Goal: Information Seeking & Learning: Check status

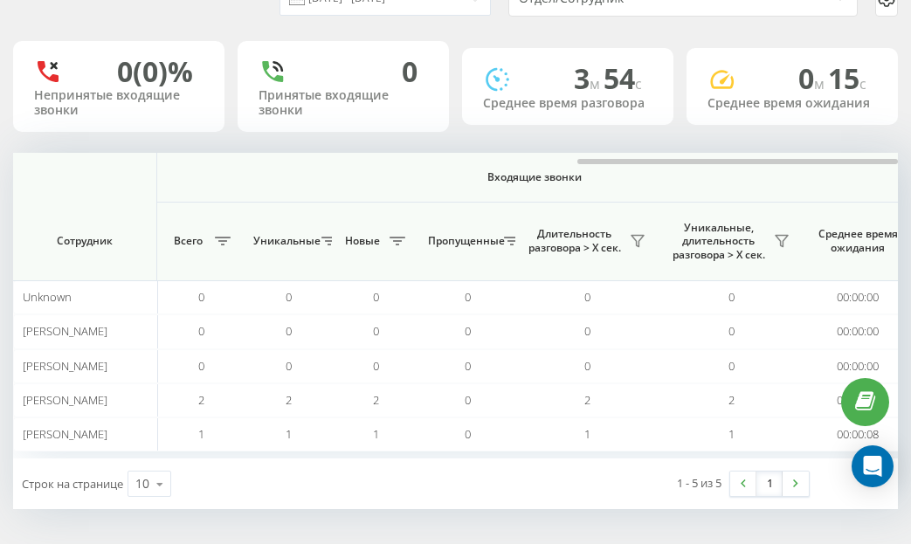
scroll to position [0, 1552]
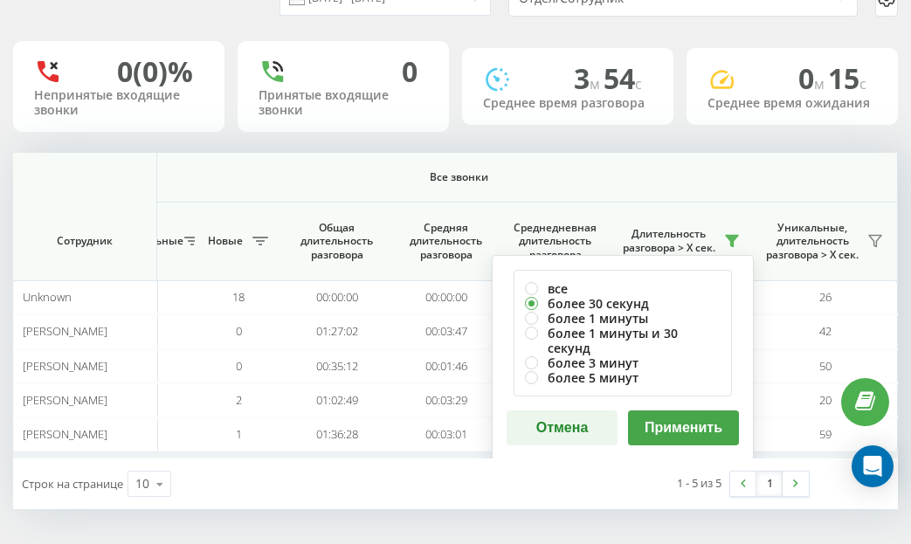
click at [690, 393] on div "все более 30 секунд более 1 минуты более 1 минуты и 30 секунд более 3 минут бол…" at bounding box center [623, 357] width 262 height 205
click at [682, 410] on button "Применить" at bounding box center [683, 427] width 111 height 35
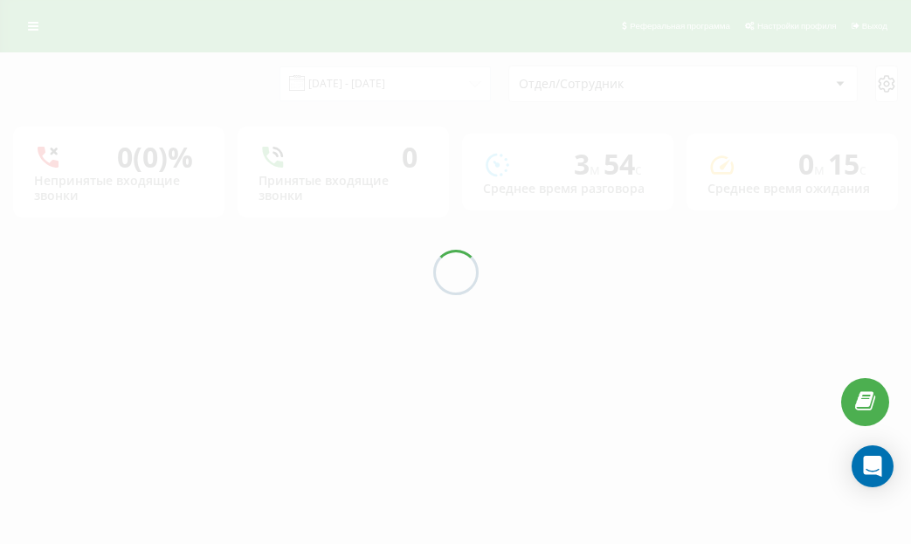
scroll to position [0, 0]
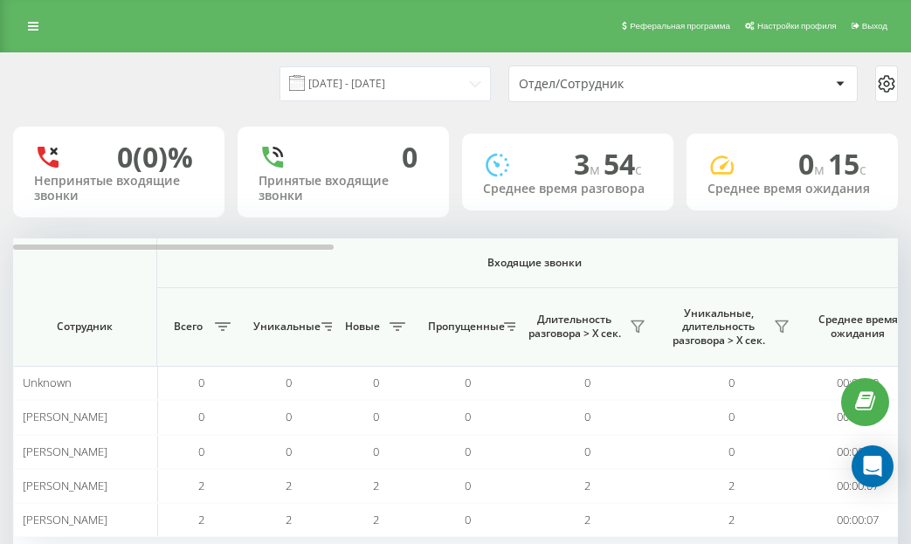
click at [849, 231] on div "[DATE] - [DATE] Отдел/Сотрудник 0 (0)% Непринятые входящие звонки 0 Принятые вх…" at bounding box center [455, 323] width 885 height 541
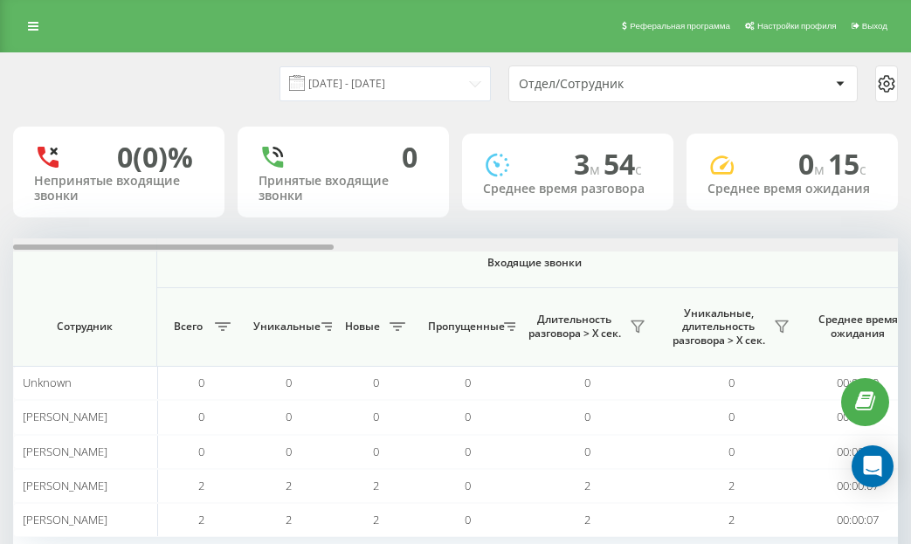
click at [836, 251] on div at bounding box center [455, 244] width 885 height 13
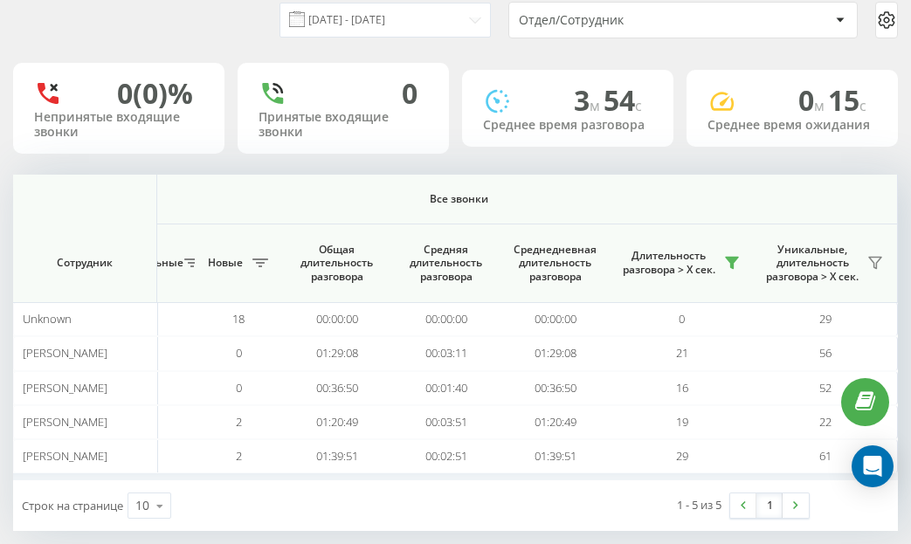
scroll to position [86, 0]
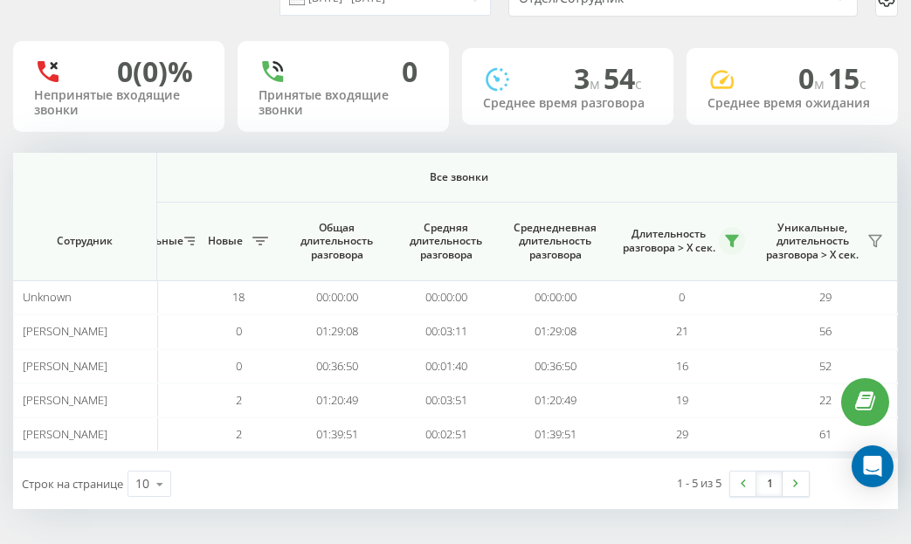
click at [741, 241] on button at bounding box center [732, 241] width 26 height 28
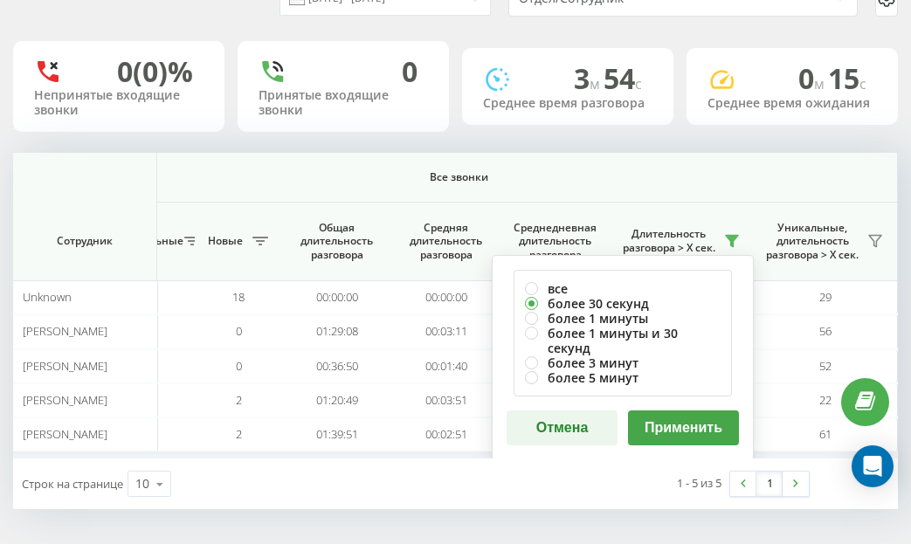
click at [610, 191] on th "Все звонки" at bounding box center [459, 178] width 878 height 50
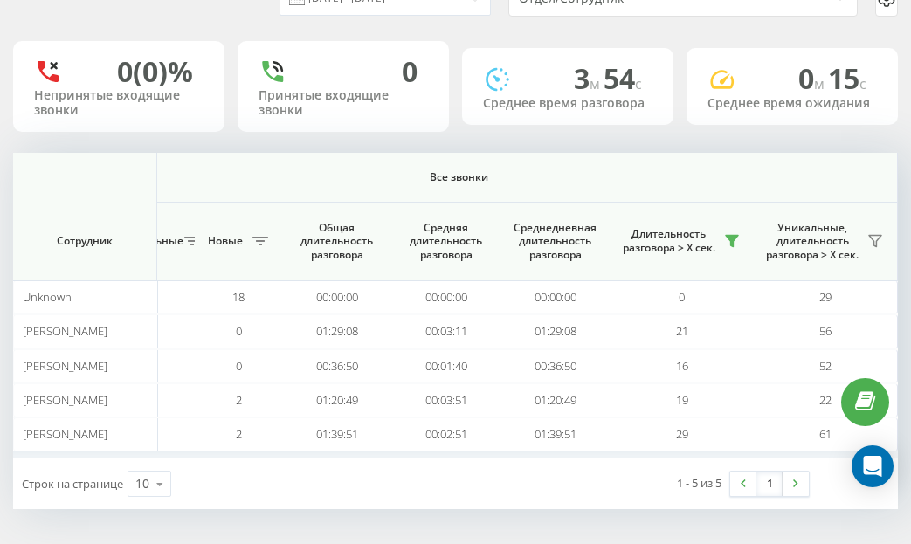
drag, startPoint x: 660, startPoint y: 160, endPoint x: 643, endPoint y: 158, distance: 17.6
click at [647, 160] on th "Все звонки" at bounding box center [459, 178] width 878 height 50
drag, startPoint x: 652, startPoint y: 154, endPoint x: 603, endPoint y: 153, distance: 49.8
click at [603, 153] on th "Все звонки" at bounding box center [459, 178] width 878 height 50
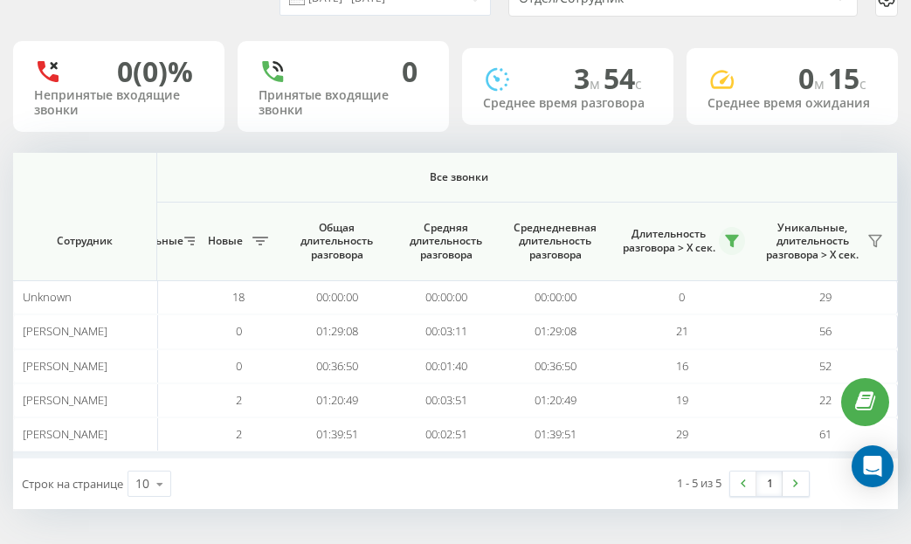
click at [736, 237] on icon at bounding box center [732, 241] width 12 height 11
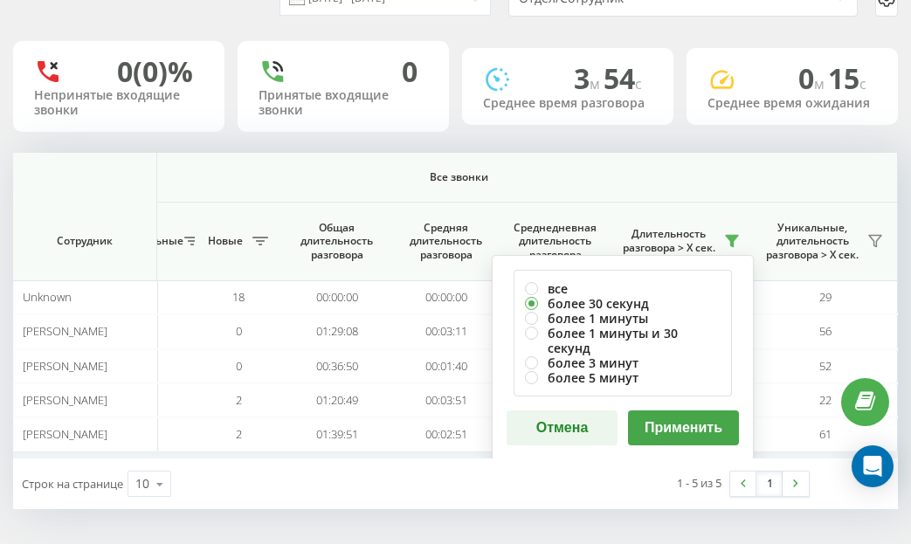
click at [699, 410] on button "Применить" at bounding box center [683, 427] width 111 height 35
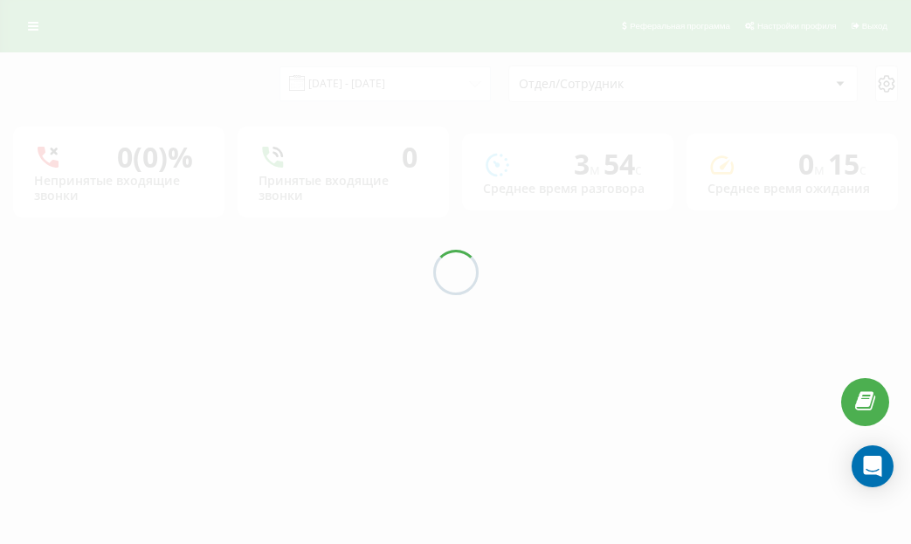
scroll to position [0, 0]
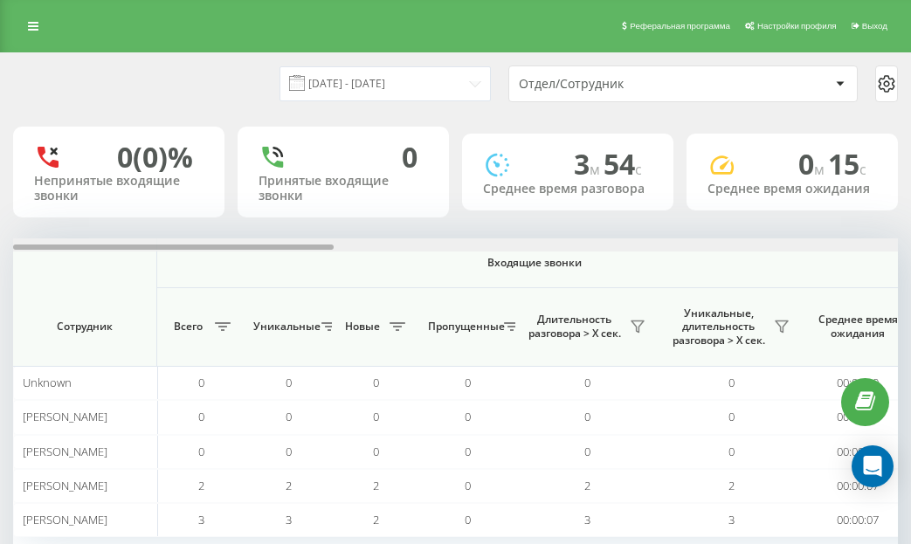
click at [881, 244] on div at bounding box center [455, 244] width 885 height 13
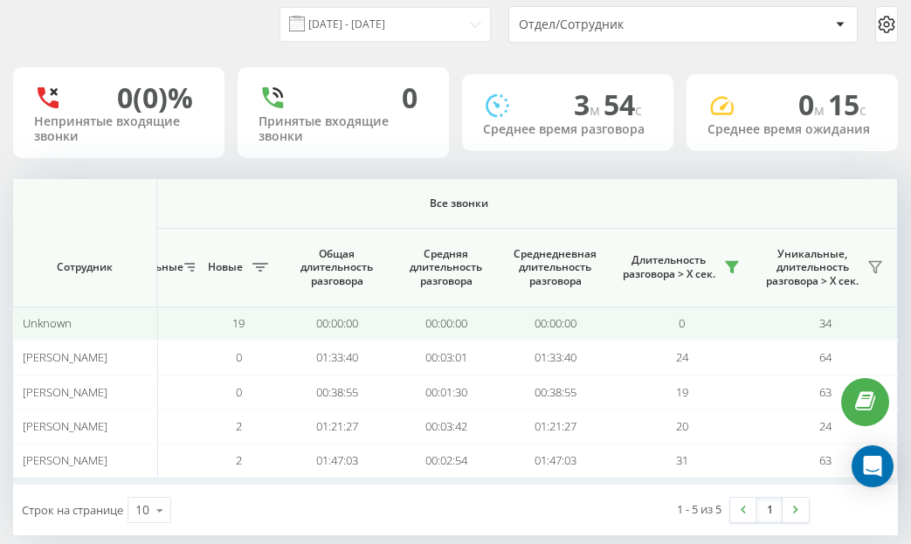
scroll to position [86, 0]
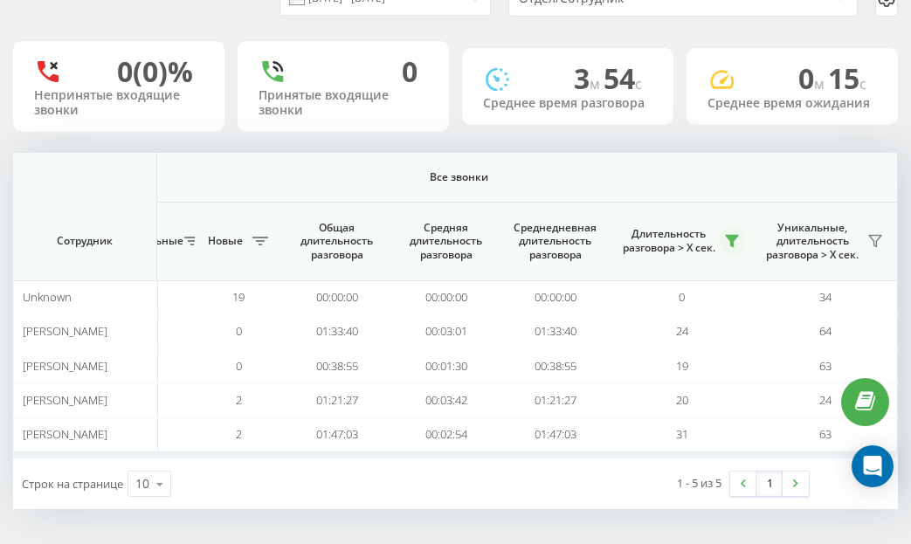
click at [731, 234] on icon at bounding box center [732, 241] width 14 height 14
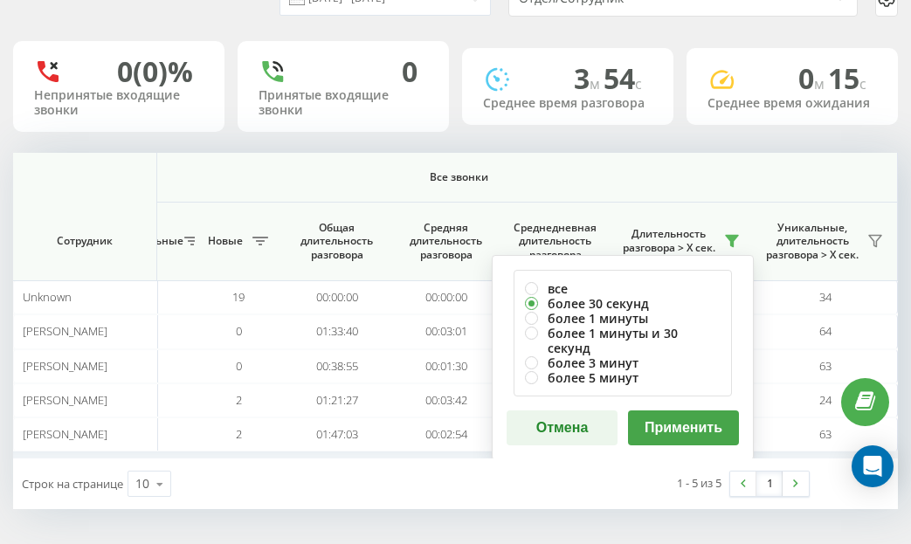
click at [680, 410] on button "Применить" at bounding box center [683, 427] width 111 height 35
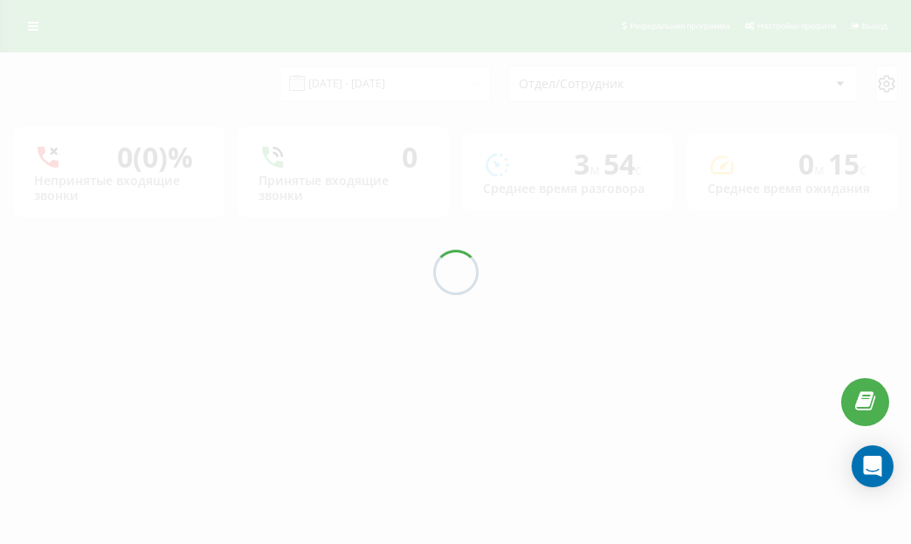
scroll to position [0, 0]
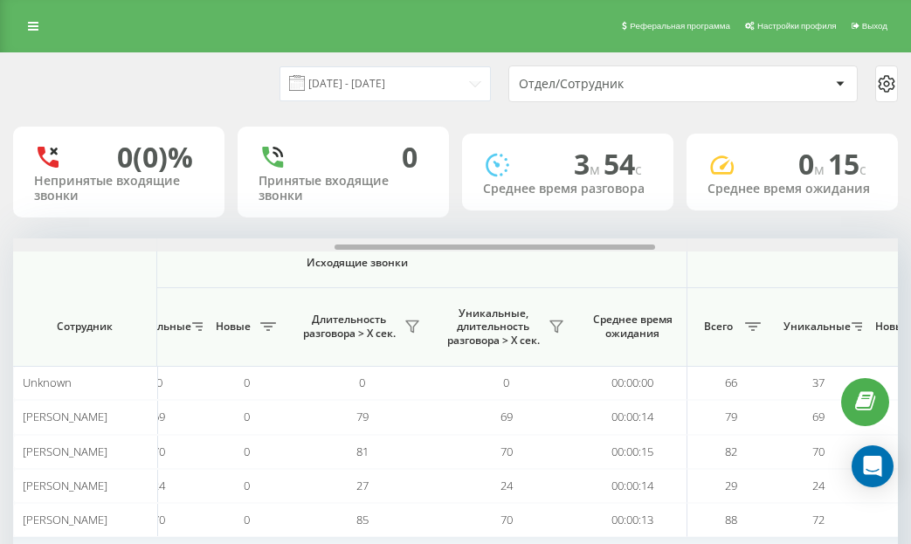
click at [877, 243] on div at bounding box center [455, 244] width 885 height 13
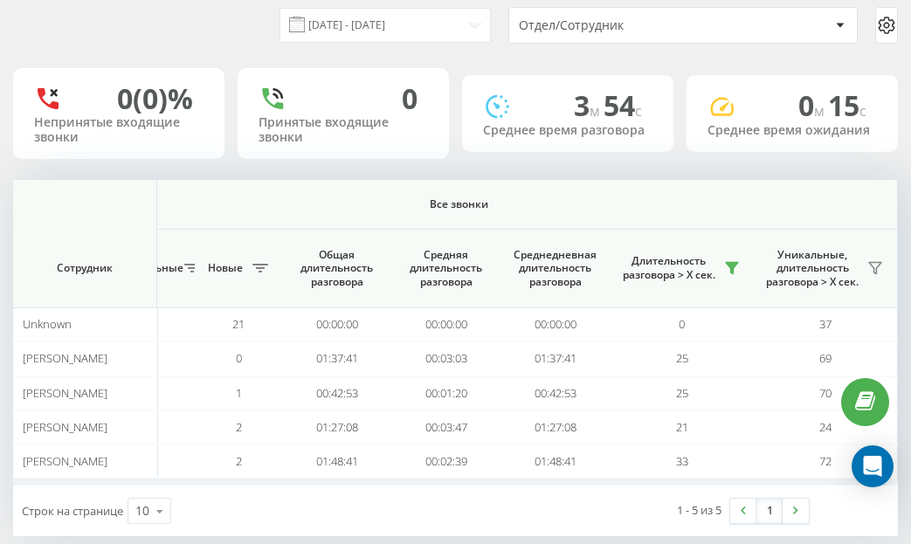
scroll to position [86, 0]
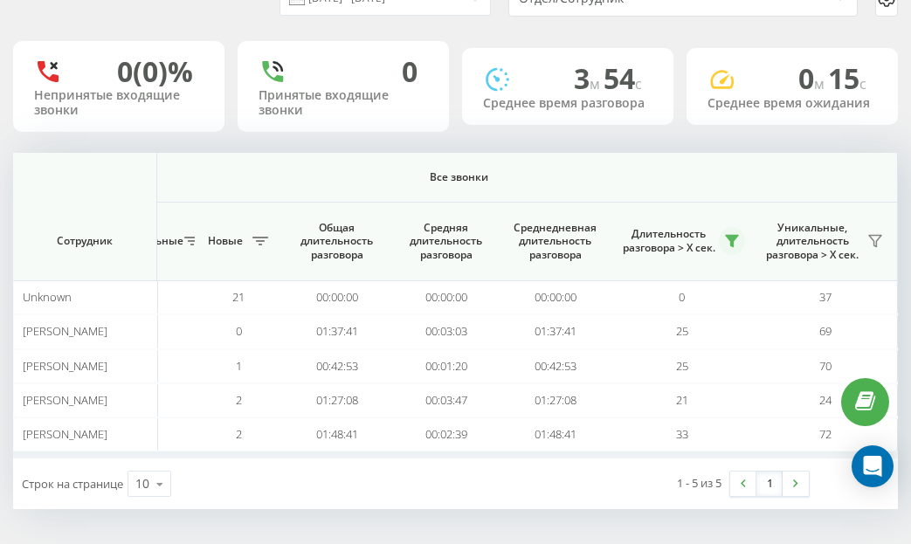
click at [731, 231] on button at bounding box center [732, 241] width 26 height 28
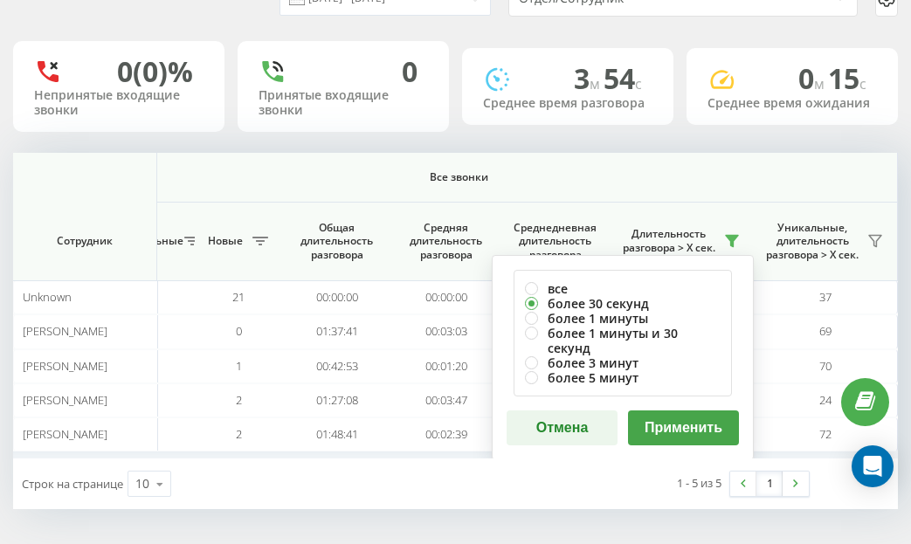
click at [680, 410] on button "Применить" at bounding box center [683, 427] width 111 height 35
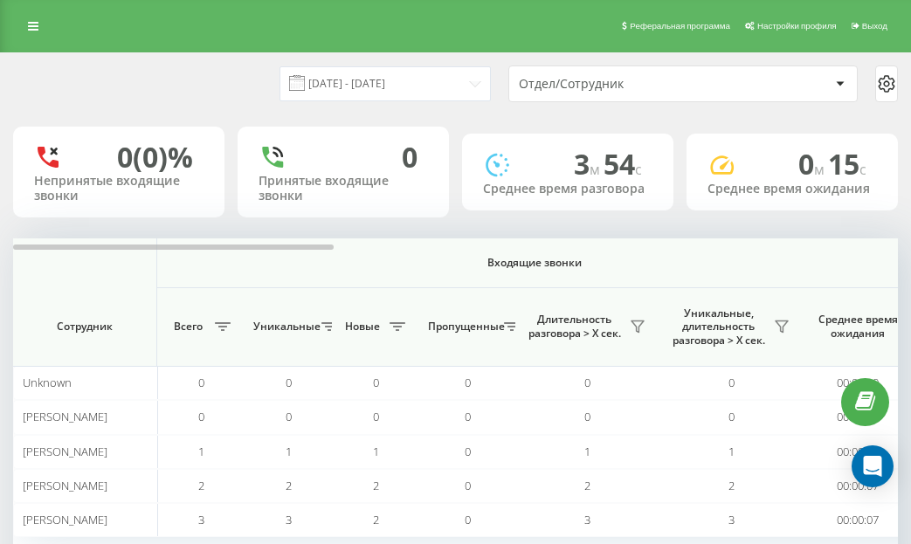
click at [886, 254] on th "Входящие звонки" at bounding box center [534, 263] width 755 height 50
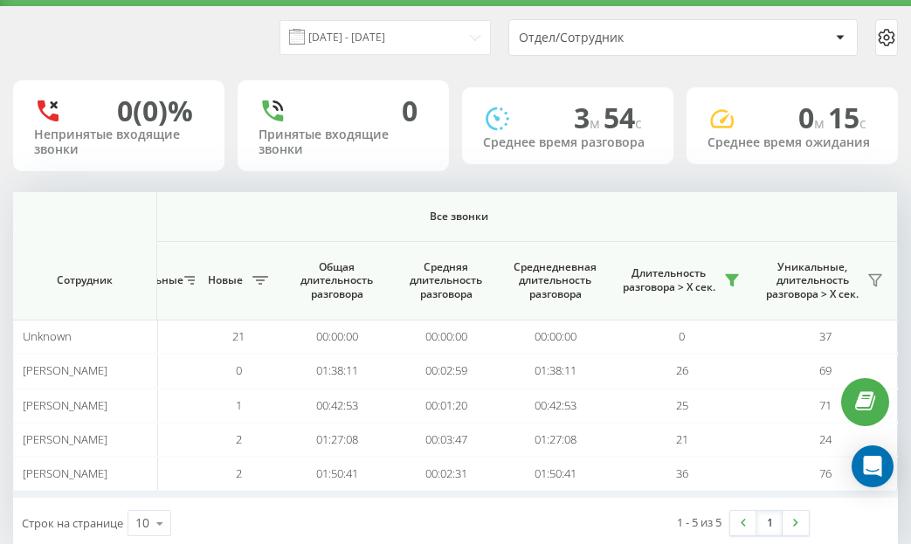
scroll to position [86, 0]
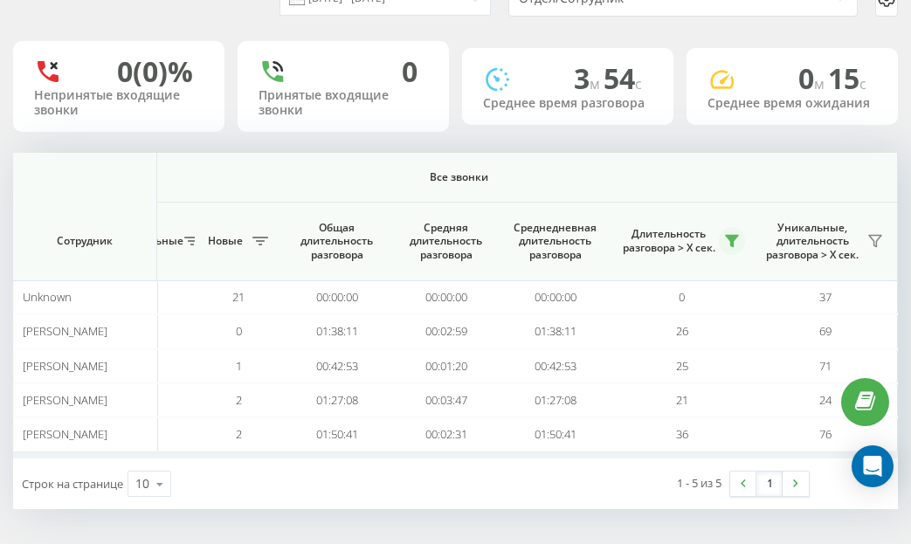
click at [741, 235] on button at bounding box center [732, 241] width 26 height 28
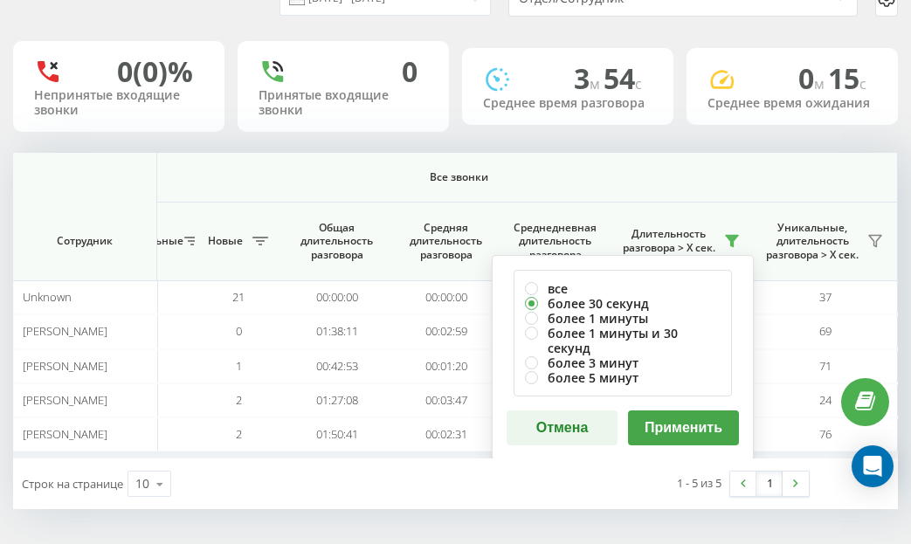
click at [718, 414] on button "Применить" at bounding box center [683, 427] width 111 height 35
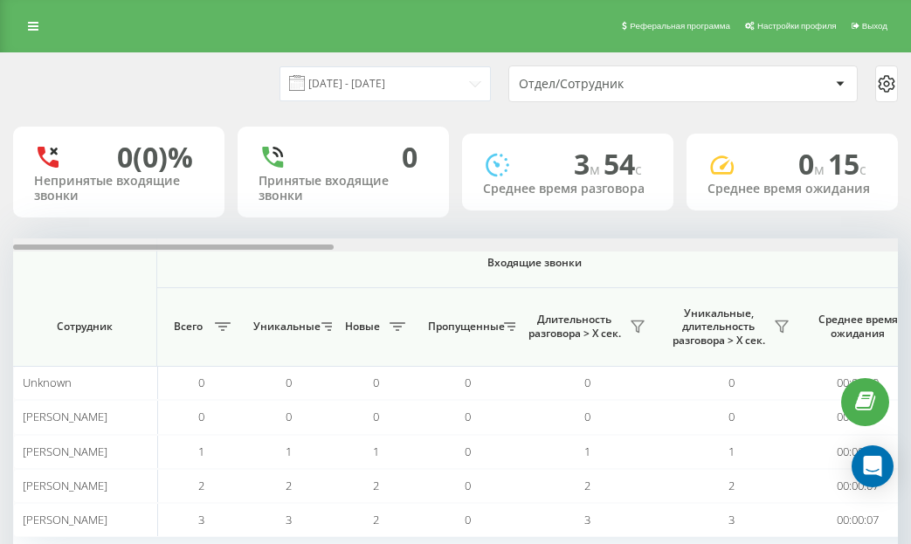
click at [845, 245] on div at bounding box center [455, 244] width 885 height 13
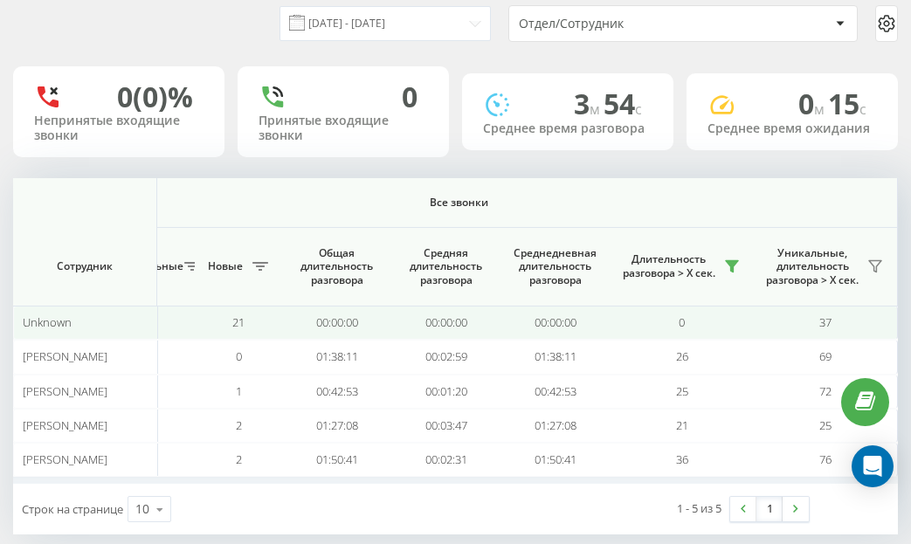
scroll to position [86, 0]
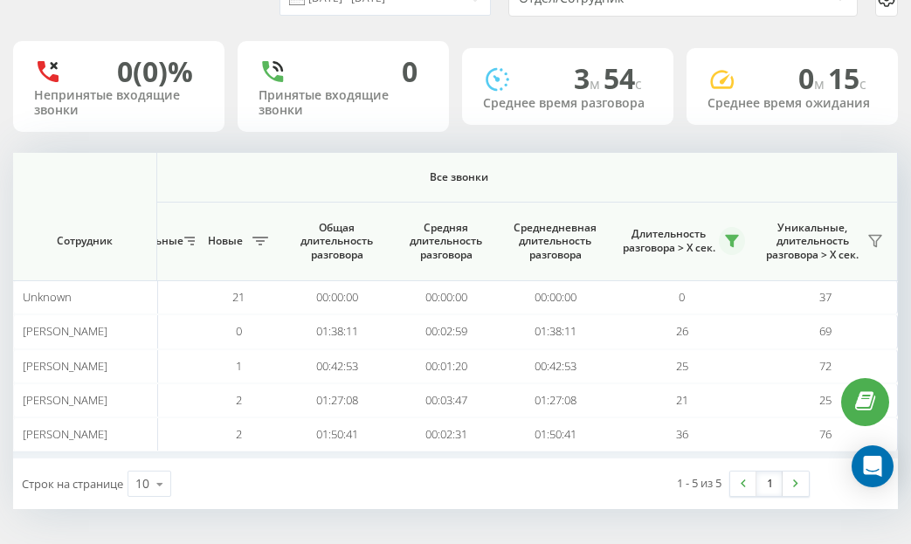
click at [728, 236] on icon at bounding box center [732, 241] width 12 height 11
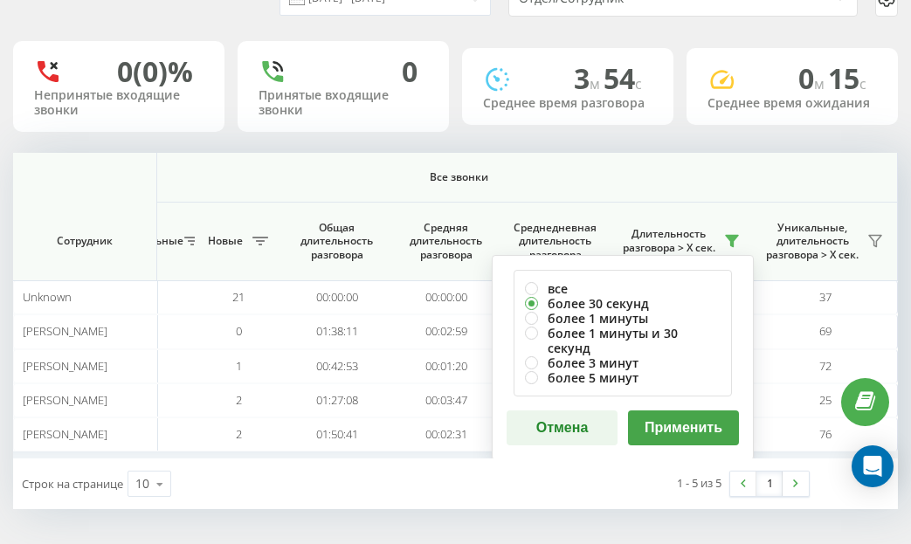
click at [689, 410] on button "Применить" at bounding box center [683, 427] width 111 height 35
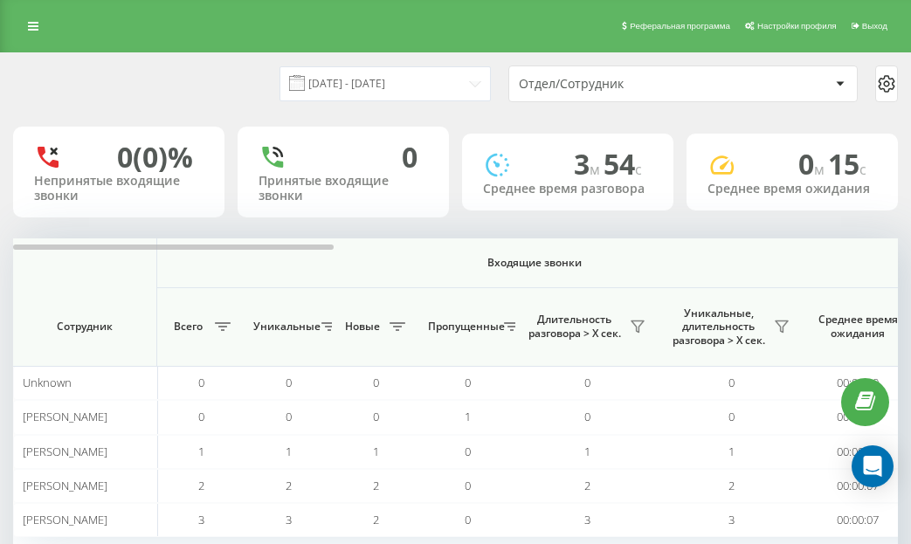
click at [844, 252] on th "Входящие звонки" at bounding box center [534, 263] width 755 height 50
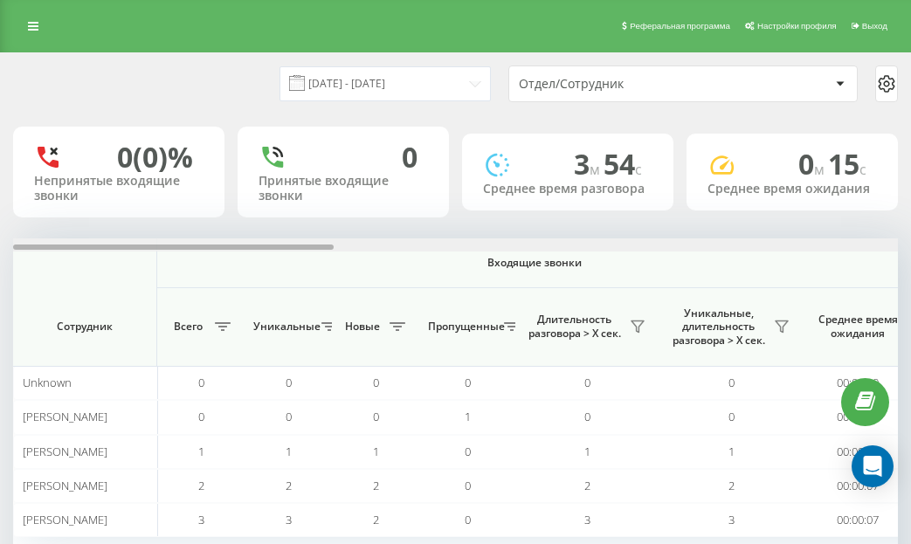
click at [857, 246] on div at bounding box center [455, 244] width 885 height 13
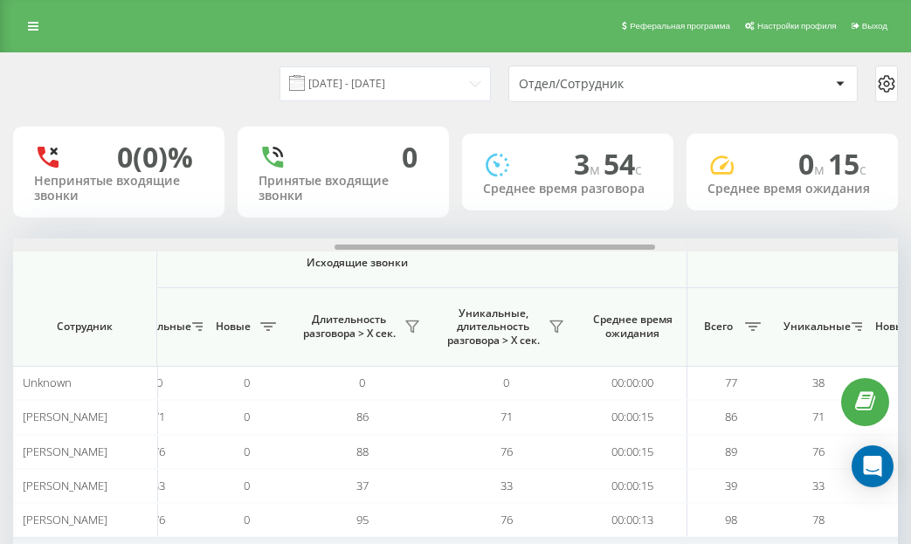
click at [857, 246] on div at bounding box center [455, 244] width 885 height 13
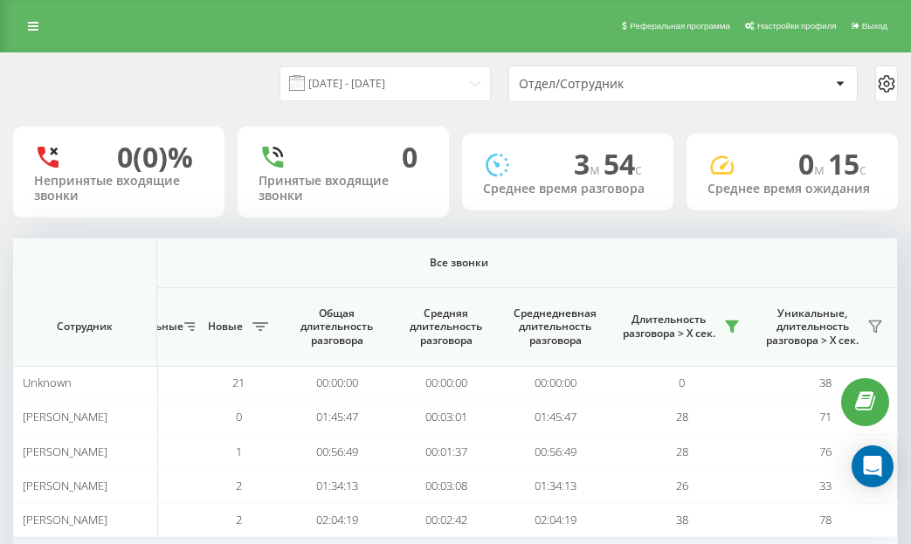
scroll to position [86, 0]
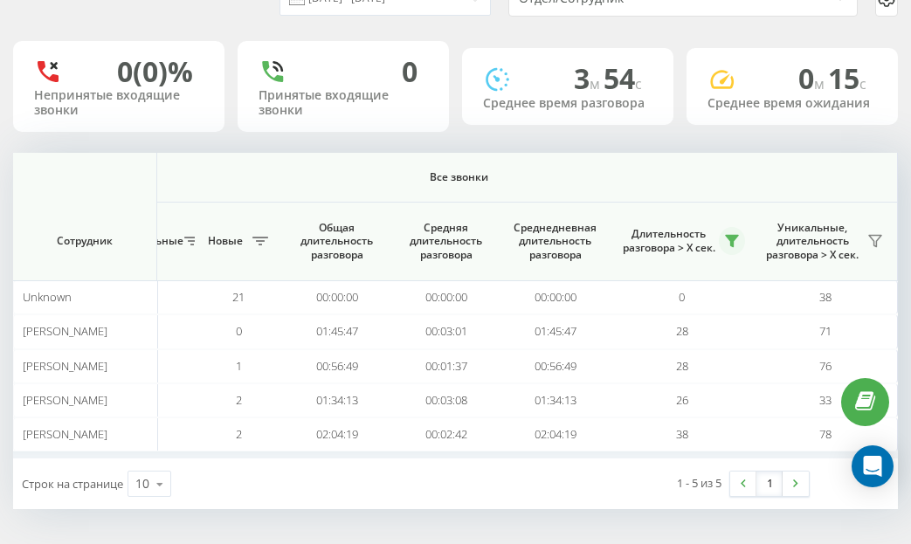
click at [742, 248] on button at bounding box center [732, 241] width 26 height 28
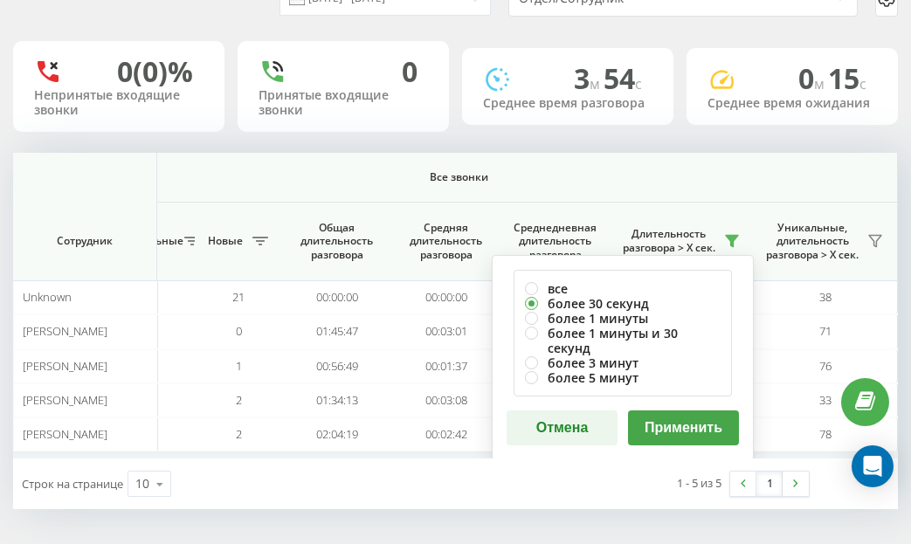
click at [668, 410] on button "Применить" at bounding box center [683, 427] width 111 height 35
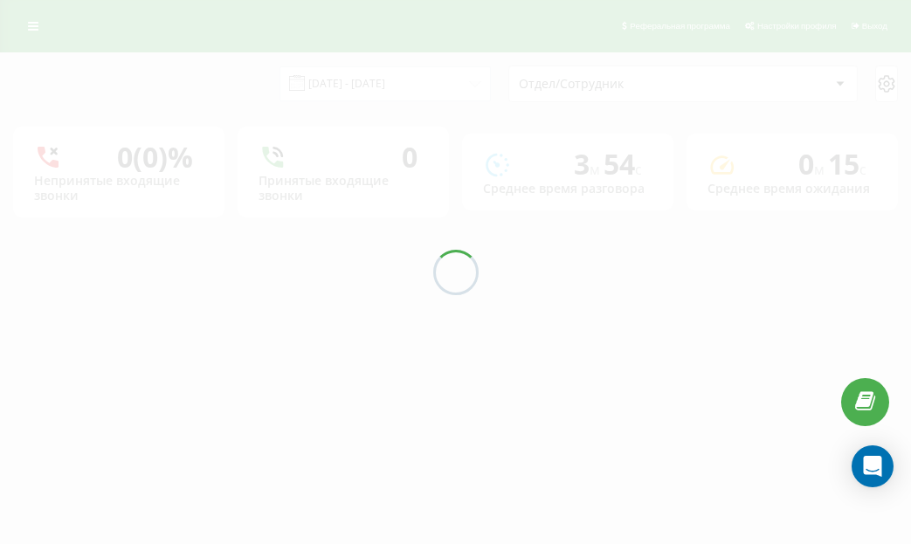
scroll to position [0, 0]
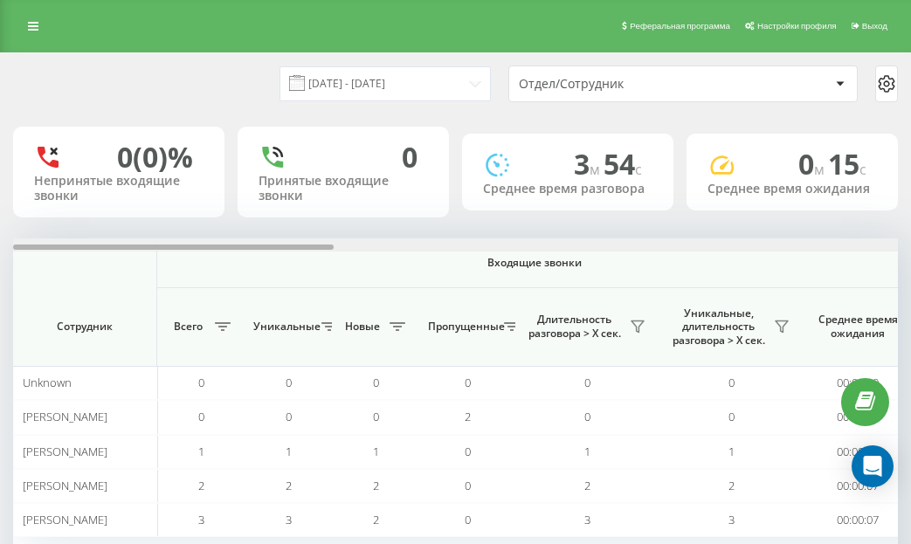
click at [865, 251] on div at bounding box center [455, 244] width 885 height 13
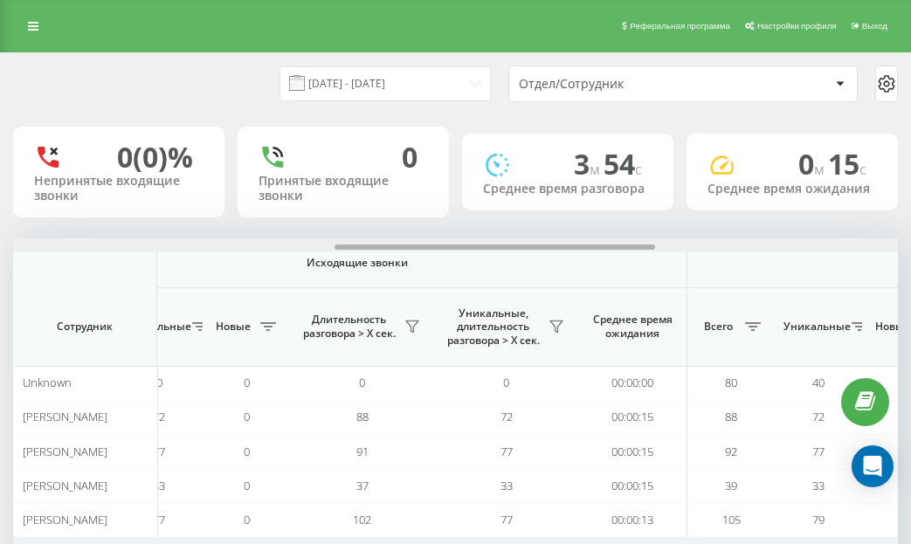
click at [865, 251] on div at bounding box center [455, 244] width 885 height 13
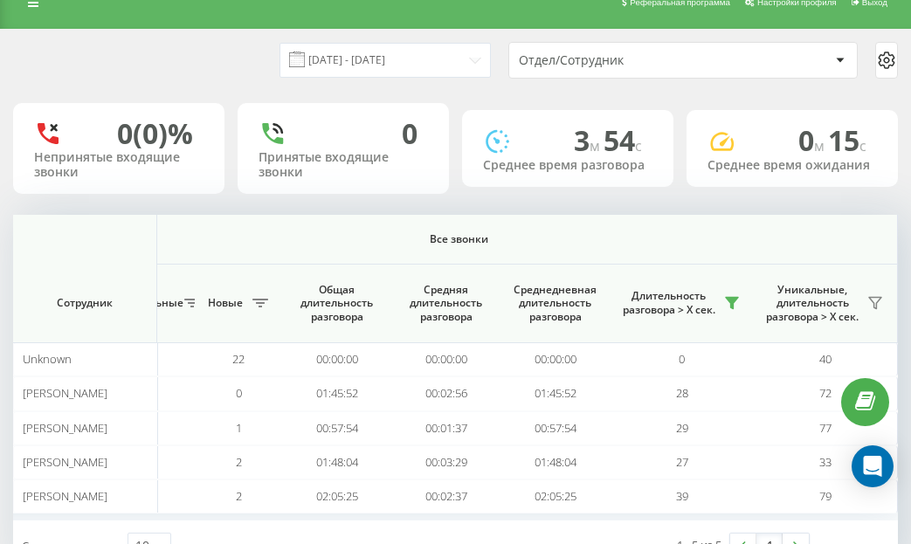
scroll to position [86, 0]
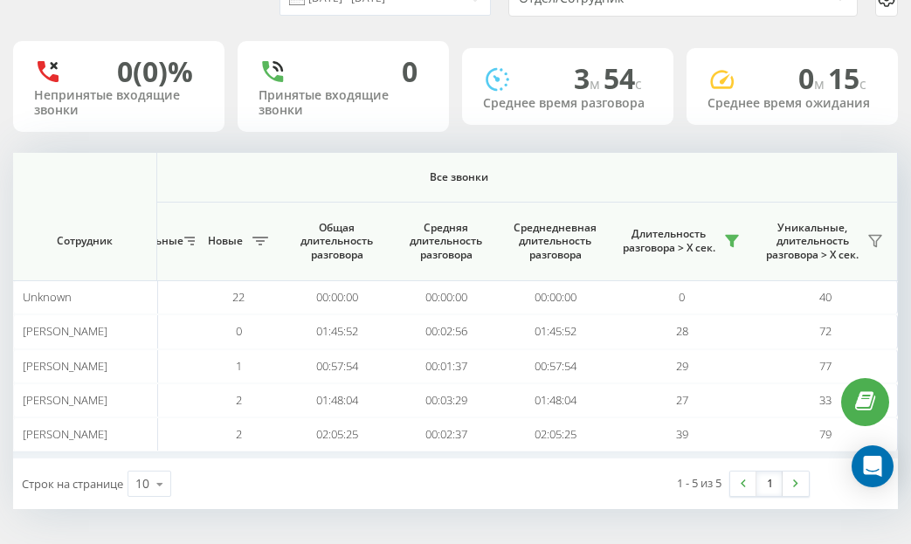
drag, startPoint x: 778, startPoint y: 155, endPoint x: 761, endPoint y: 158, distance: 17.7
click at [761, 158] on th "Все звонки" at bounding box center [459, 178] width 878 height 50
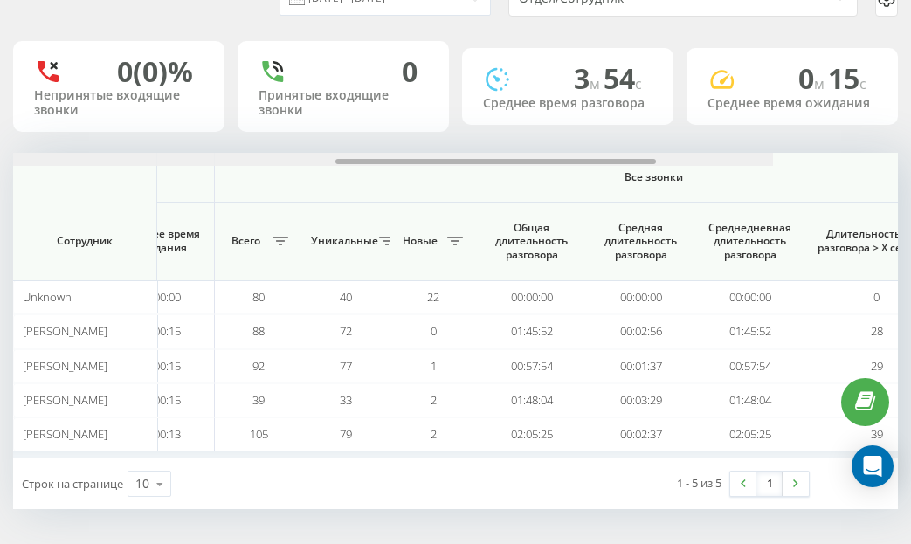
scroll to position [0, 1552]
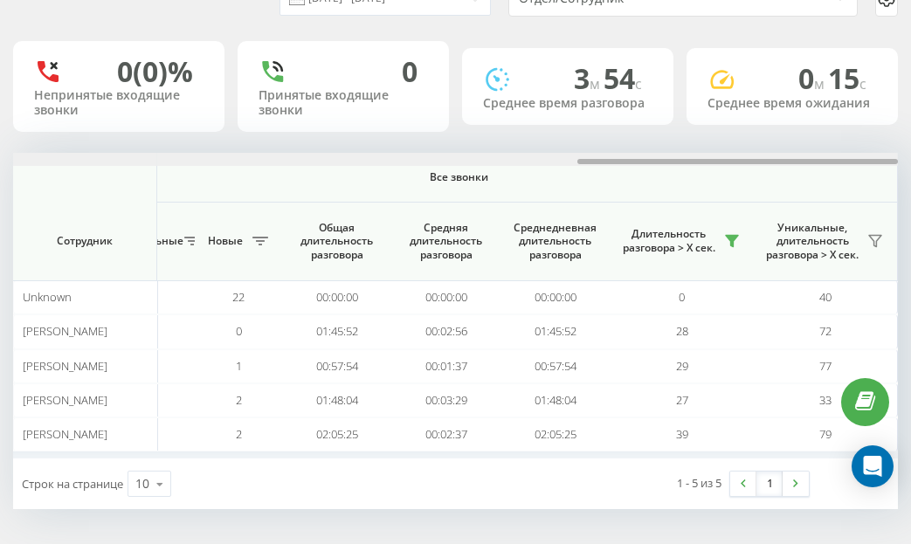
drag, startPoint x: 706, startPoint y: 161, endPoint x: 780, endPoint y: 141, distance: 76.9
click at [780, 141] on div "[DATE] - [DATE] Отдел/Сотрудник 0 (0)% Непринятые входящие звонки 0 Принятые вх…" at bounding box center [455, 238] width 885 height 541
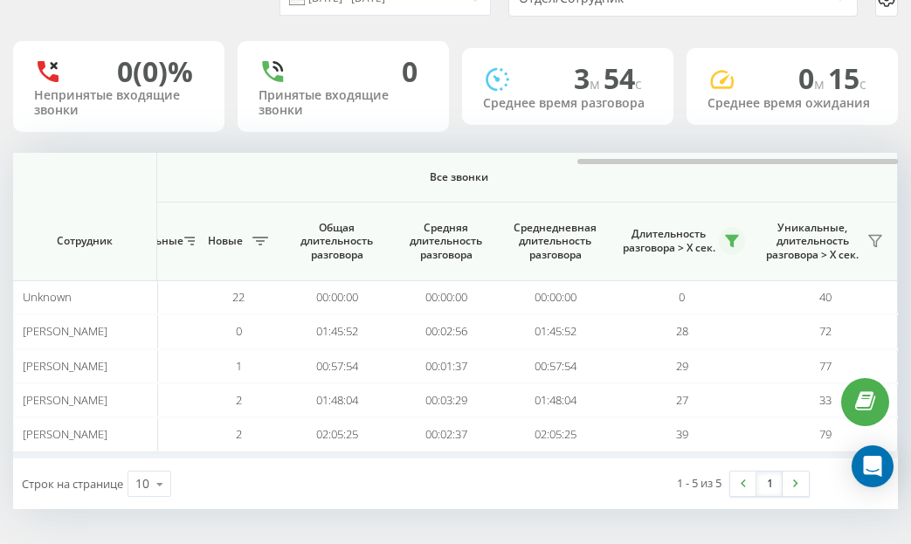
click at [728, 242] on icon at bounding box center [732, 241] width 14 height 14
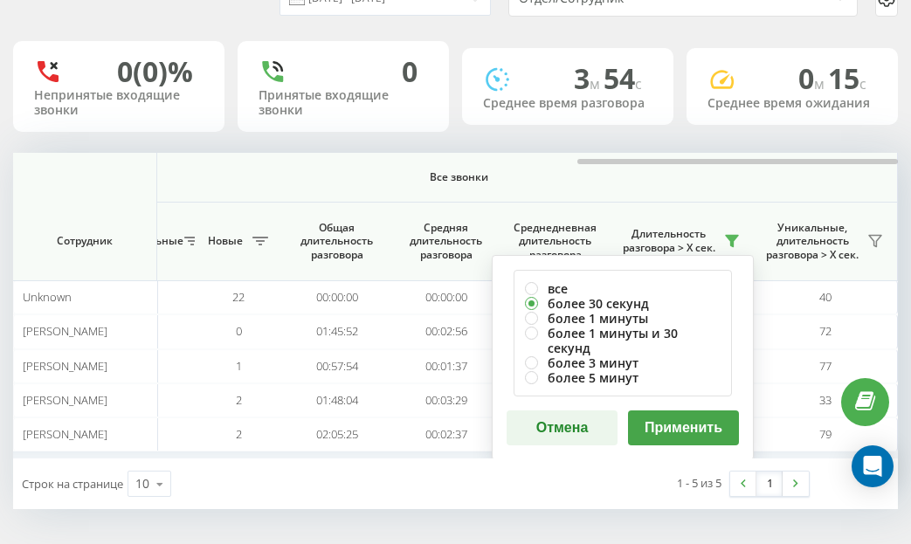
click at [685, 410] on button "Применить" at bounding box center [683, 427] width 111 height 35
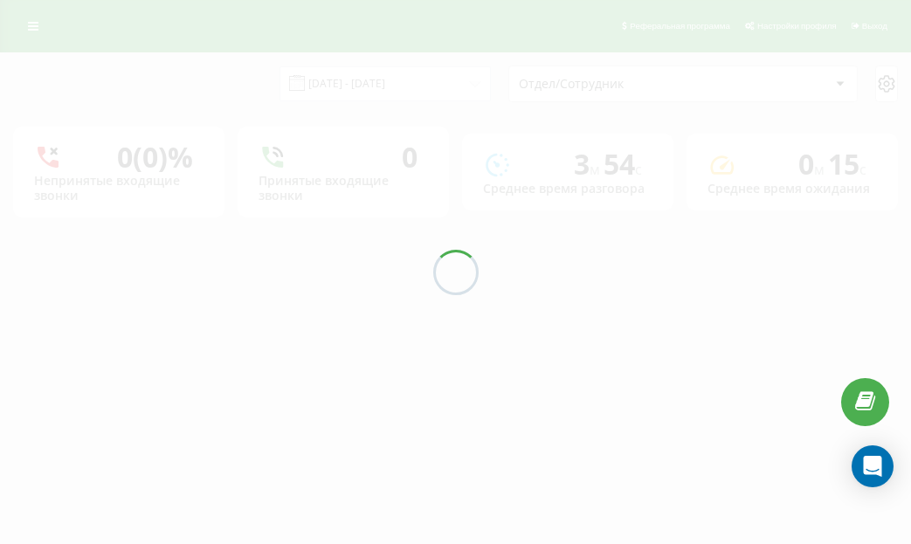
scroll to position [0, 0]
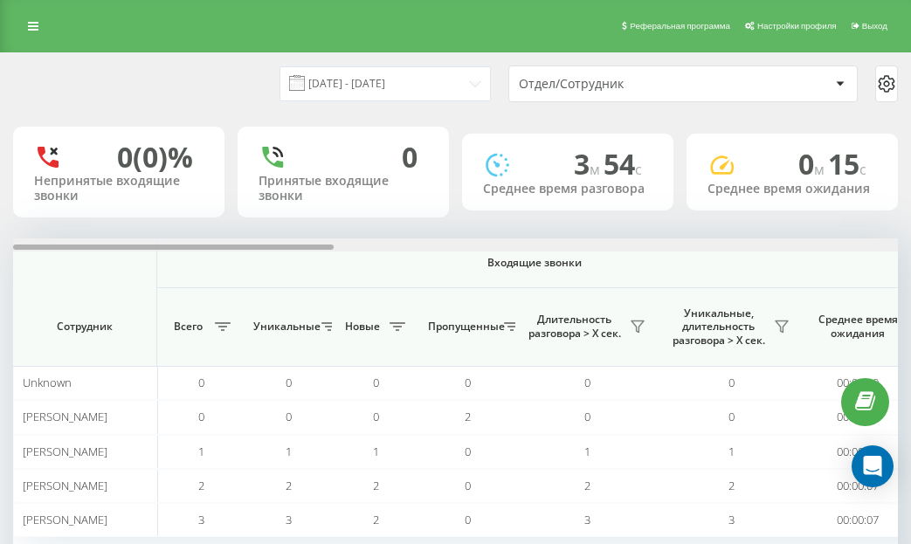
click at [857, 240] on div at bounding box center [455, 244] width 885 height 13
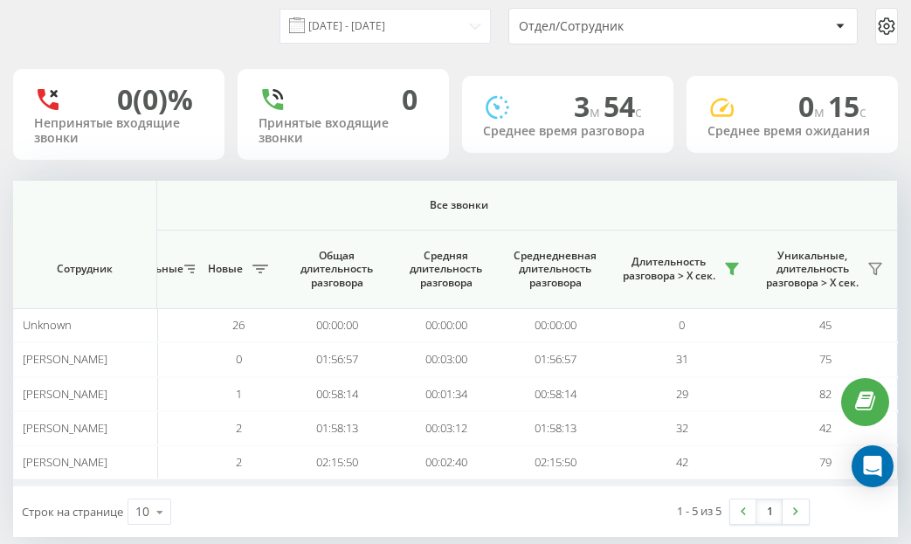
scroll to position [86, 0]
